Goal: Find specific page/section: Find specific page/section

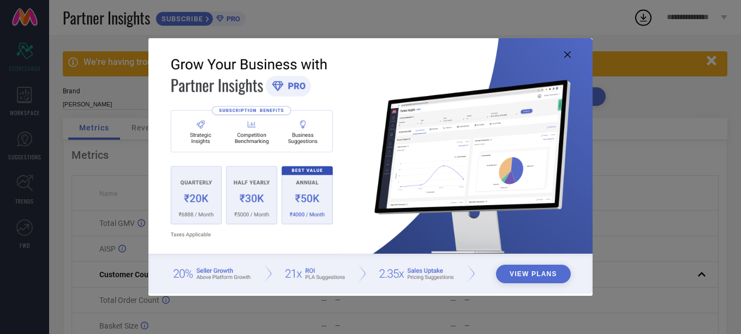
click at [566, 53] on icon at bounding box center [567, 54] width 7 height 7
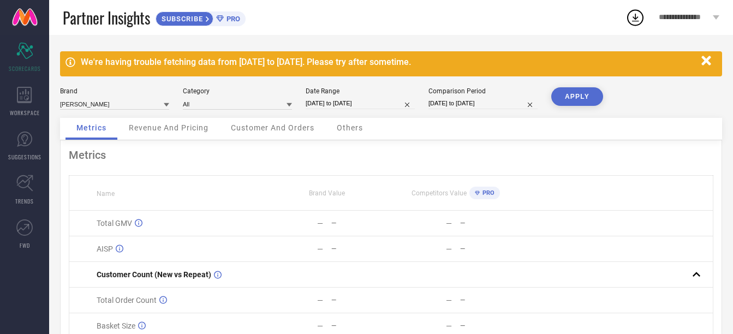
click at [702, 59] on icon "button" at bounding box center [705, 60] width 9 height 9
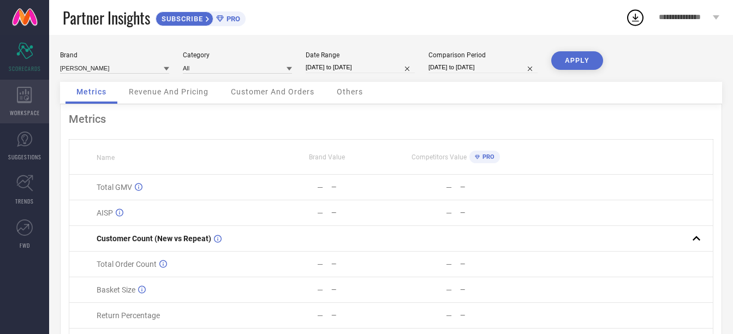
click at [29, 100] on icon at bounding box center [24, 95] width 15 height 16
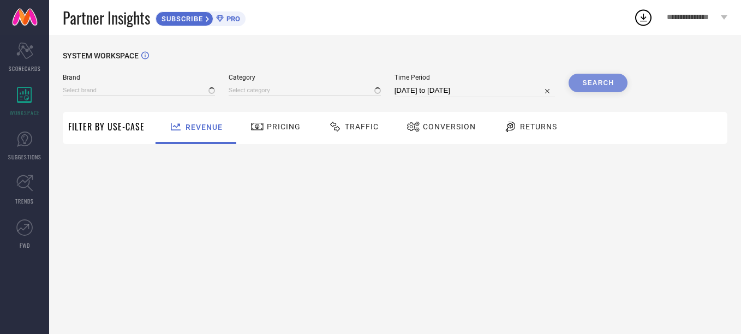
type input "[PERSON_NAME]"
type input "All"
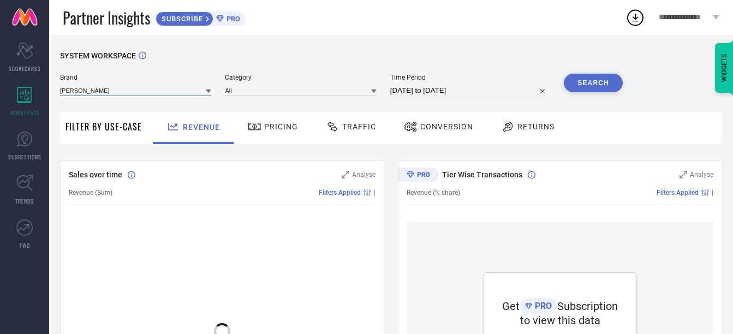
click at [148, 88] on input at bounding box center [135, 90] width 151 height 11
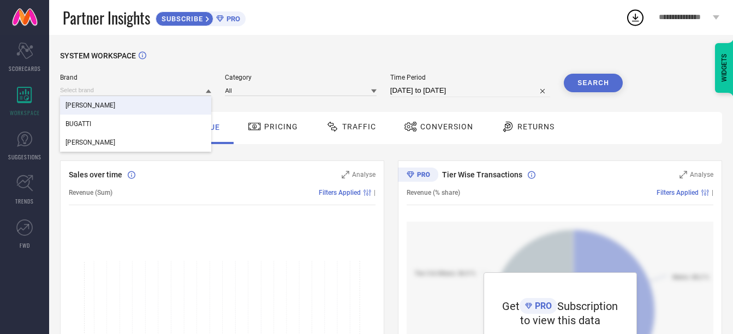
click at [207, 57] on div "SYSTEM WORKSPACE" at bounding box center [391, 62] width 662 height 22
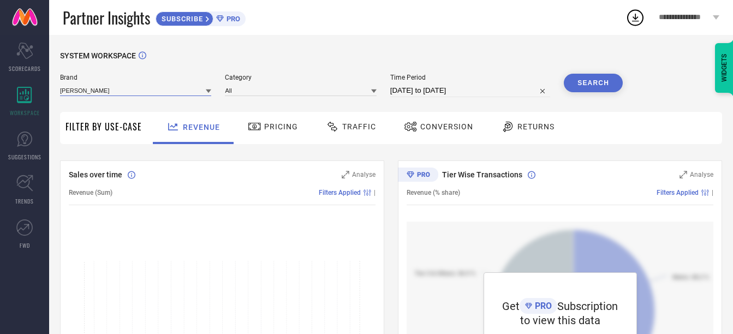
click at [199, 92] on input at bounding box center [135, 90] width 151 height 11
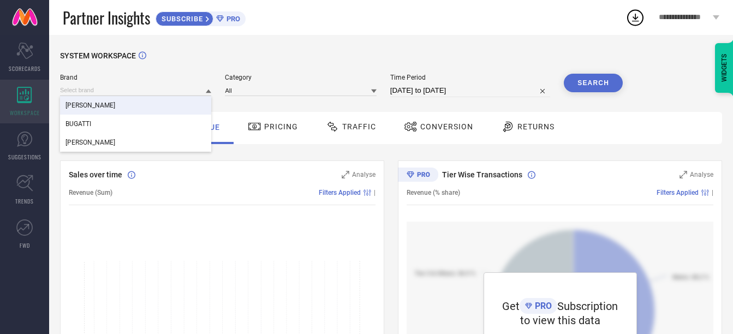
click at [21, 103] on icon at bounding box center [24, 95] width 15 height 16
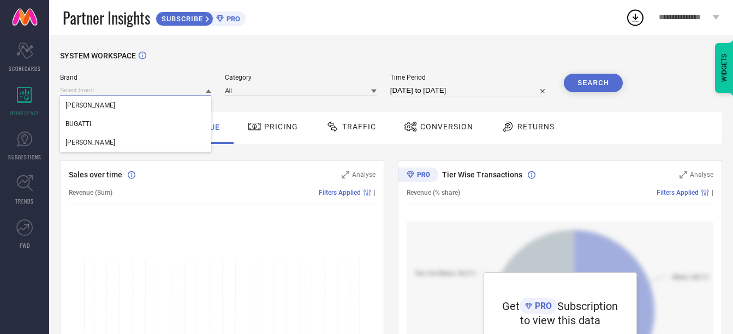
click at [115, 91] on input at bounding box center [135, 90] width 151 height 11
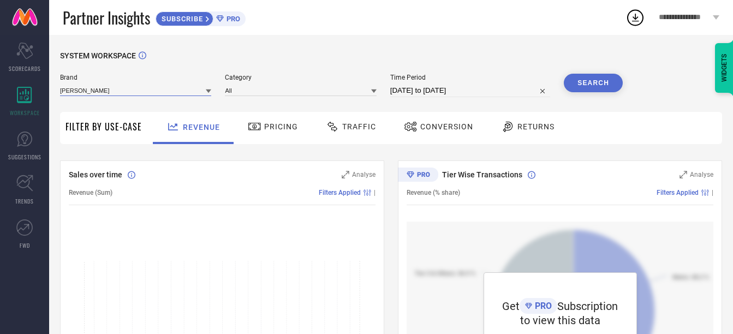
click at [138, 88] on input at bounding box center [135, 90] width 151 height 11
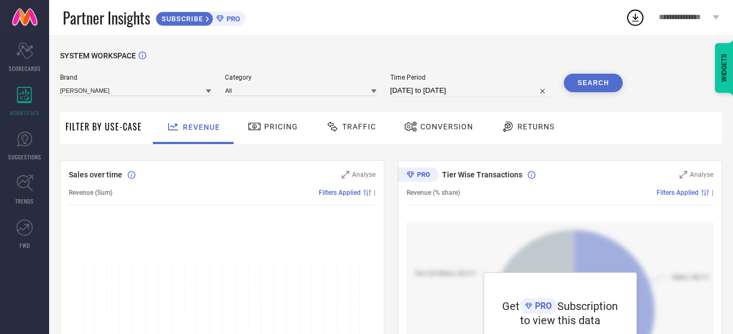
click at [694, 15] on span "**********" at bounding box center [684, 17] width 51 height 9
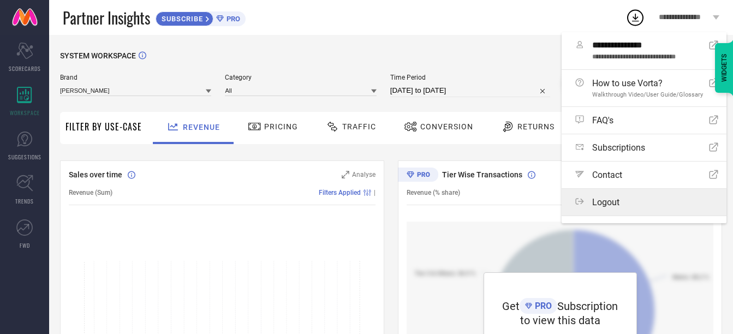
click at [612, 201] on span "Logout" at bounding box center [605, 202] width 27 height 10
click at [0, 0] on button "Logout" at bounding box center [0, 0] width 0 height 0
